Goal: Check status: Check status

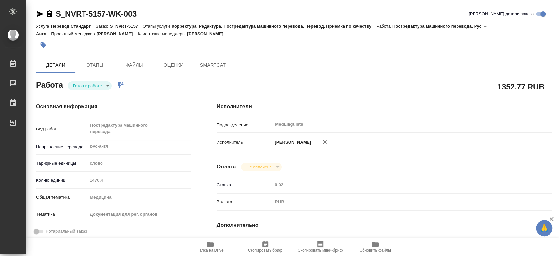
type textarea "x"
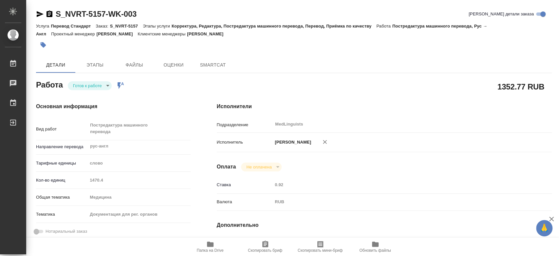
type textarea "x"
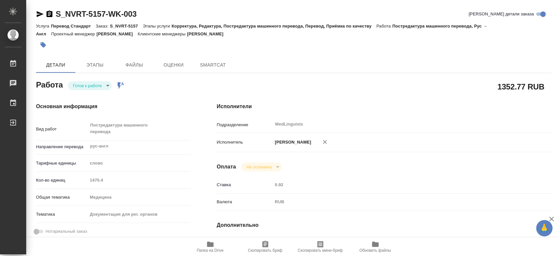
type textarea "x"
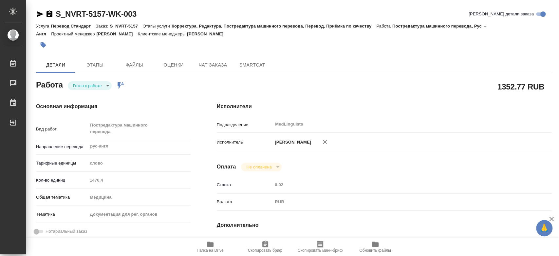
type textarea "x"
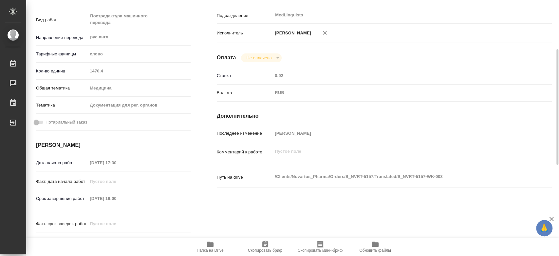
scroll to position [255, 0]
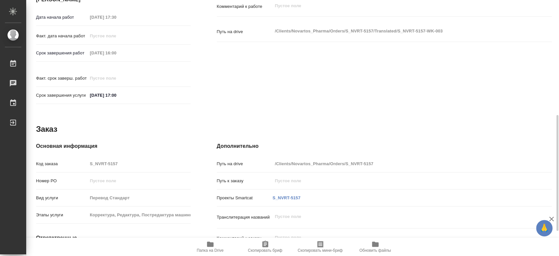
type textarea "x"
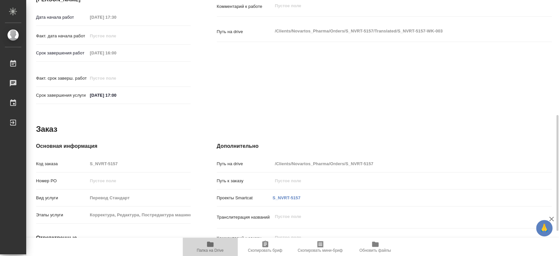
click at [208, 246] on icon "button" at bounding box center [210, 244] width 7 height 5
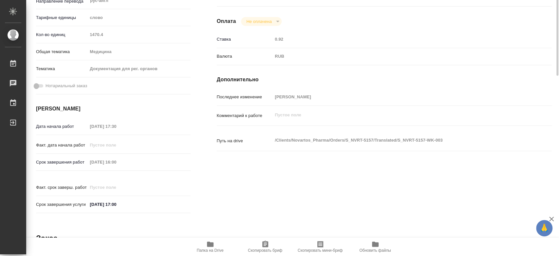
scroll to position [36, 0]
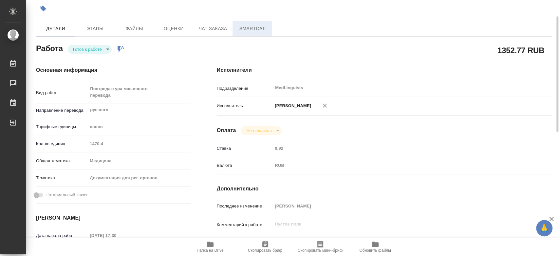
click at [240, 27] on span "SmartCat" at bounding box center [252, 29] width 31 height 8
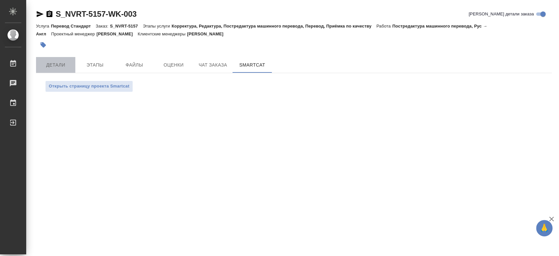
click at [57, 65] on span "Детали" at bounding box center [55, 65] width 31 height 8
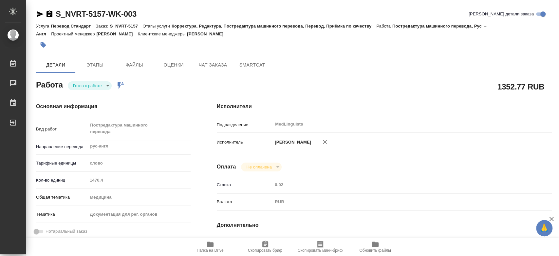
type textarea "x"
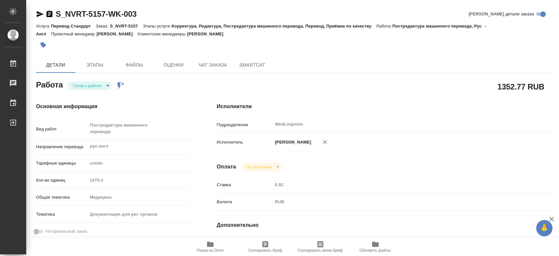
type textarea "x"
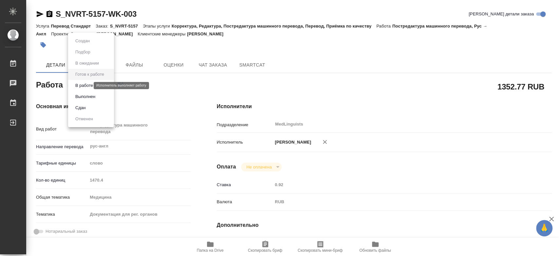
click at [84, 85] on body "🙏 .cls-1 fill:#fff; AWATERA Chernyayeva Tatyana Работы 0 Чаты График Выйти S_NV…" at bounding box center [279, 128] width 559 height 256
type textarea "x"
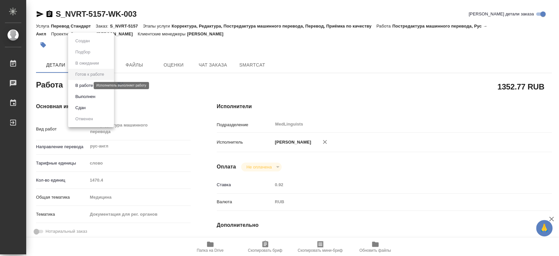
type textarea "x"
click at [88, 85] on button "В работе" at bounding box center [84, 85] width 22 height 7
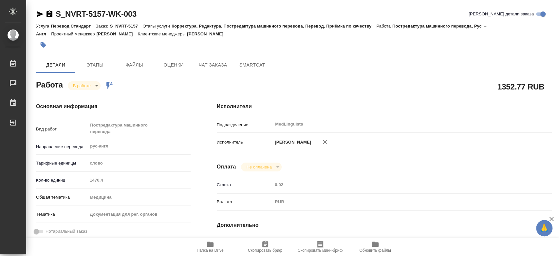
type textarea "x"
